Goal: Submit feedback/report problem: Submit feedback/report problem

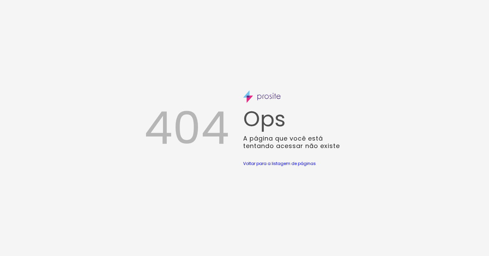
click at [291, 60] on div "404 Ops A página que você está tentando acessar não existe Voltar para a listag…" at bounding box center [244, 128] width 489 height 256
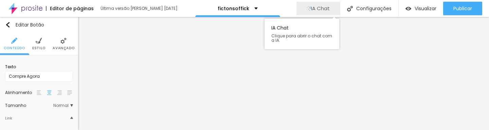
click at [221, 9] on span "IA Chat" at bounding box center [320, 8] width 19 height 6
click at [221, 11] on span "IA Chat" at bounding box center [320, 8] width 19 height 6
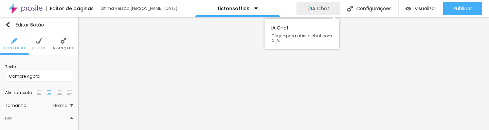
click at [221, 11] on span "IA Chat" at bounding box center [320, 8] width 19 height 6
click at [221, 9] on span "IA Chat" at bounding box center [320, 8] width 19 height 6
click at [221, 11] on button "IA Chat" at bounding box center [317, 9] width 43 height 14
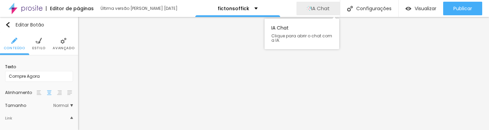
click at [221, 11] on button "IA Chat" at bounding box center [317, 9] width 43 height 14
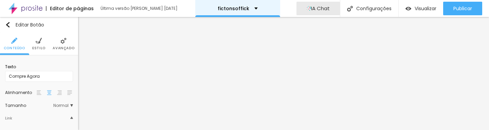
click at [221, 10] on div "fictonsoffick" at bounding box center [238, 8] width 40 height 5
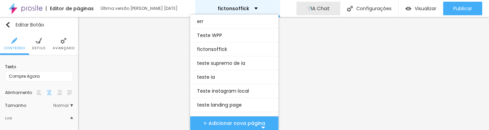
click at [221, 8] on div "fictonsoffick" at bounding box center [237, 8] width 85 height 17
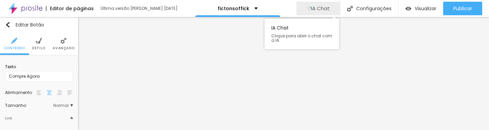
click at [221, 9] on span "IA Chat" at bounding box center [320, 8] width 19 height 6
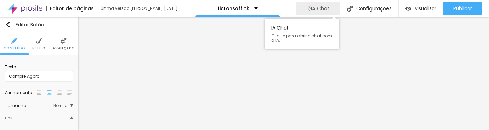
click at [221, 9] on span "IA Chat" at bounding box center [320, 8] width 19 height 6
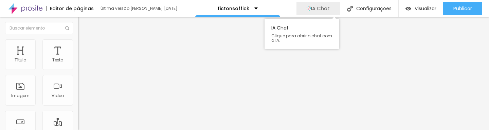
click at [221, 11] on button "IA Chat" at bounding box center [317, 9] width 43 height 14
click at [221, 10] on button "IA Chat" at bounding box center [317, 9] width 43 height 14
click at [221, 10] on span "IA Chat" at bounding box center [320, 8] width 19 height 6
click at [221, 11] on span "IA Chat" at bounding box center [320, 8] width 19 height 6
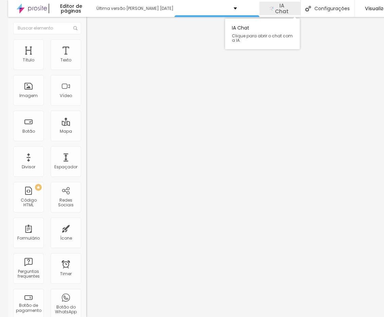
click at [280, 8] on span "IA Chat" at bounding box center [281, 9] width 17 height 12
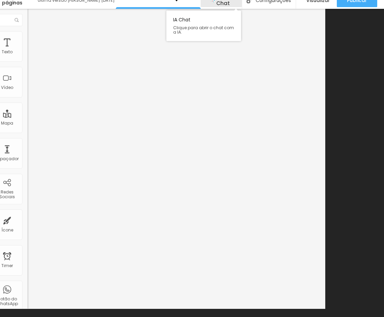
scroll to position [0, 59]
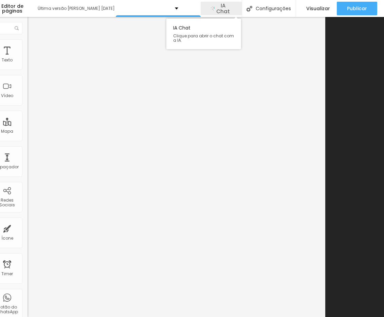
click at [232, 4] on button "IA Chat" at bounding box center [221, 9] width 41 height 14
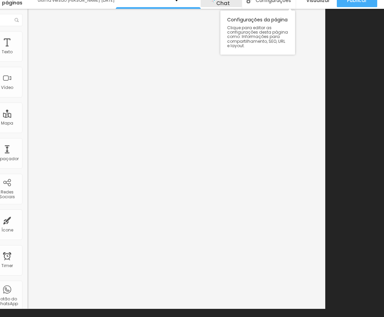
scroll to position [8, 58]
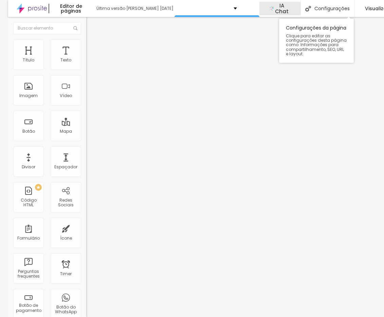
scroll to position [0, 59]
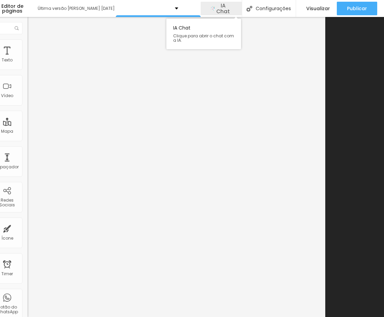
click at [235, 6] on button "IA Chat" at bounding box center [221, 9] width 41 height 14
